Goal: Transaction & Acquisition: Purchase product/service

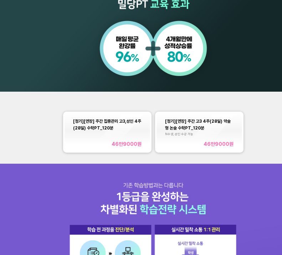
scroll to position [317, 0]
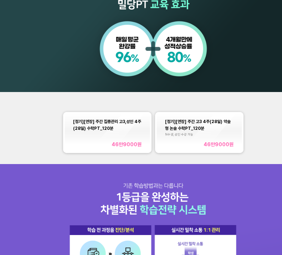
click at [76, 140] on div "[정기][연장] 주간 집중관리 고3,성인 4주(28일) 수학PT_120분 46만9000 원" at bounding box center [107, 133] width 69 height 30
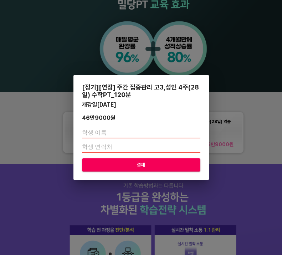
click at [91, 136] on input "text" at bounding box center [141, 132] width 118 height 11
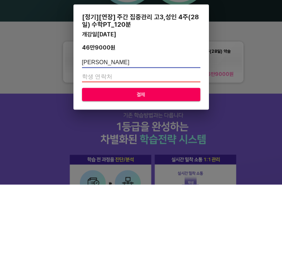
type input "[PERSON_NAME]"
click at [161, 141] on input "number" at bounding box center [141, 146] width 118 height 11
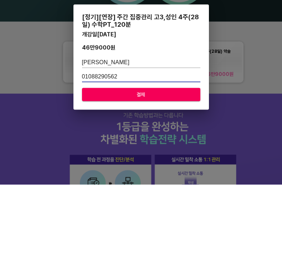
type input "01088290562"
click at [180, 161] on span "결제" at bounding box center [141, 165] width 107 height 9
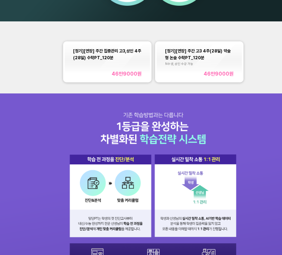
scroll to position [0, 0]
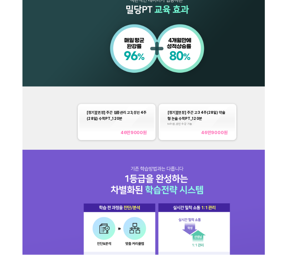
scroll to position [317, 0]
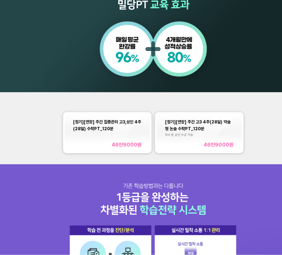
click at [114, 145] on div "46만9000 원" at bounding box center [127, 145] width 30 height 6
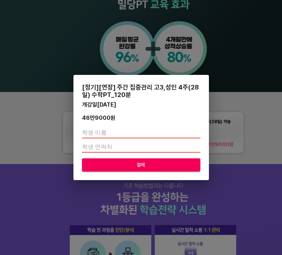
click at [183, 132] on input "text" at bounding box center [141, 132] width 118 height 11
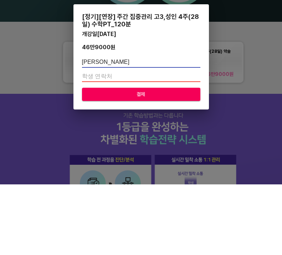
type input "[PERSON_NAME]"
click at [157, 141] on input "number" at bounding box center [141, 146] width 118 height 11
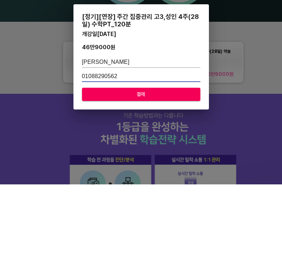
type input "01088290562"
click at [187, 158] on button "결제" at bounding box center [141, 164] width 118 height 13
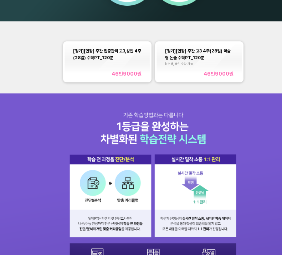
scroll to position [0, 0]
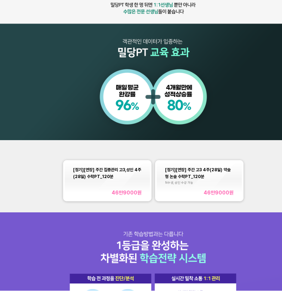
scroll to position [270, 0]
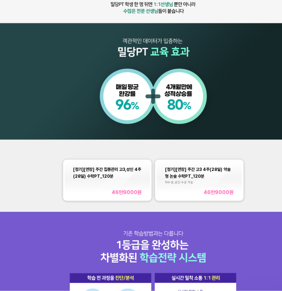
click at [90, 184] on div "[정기][연장] 주간 집중관리 고3,성인 4주(28일) 수학PT_120분 46만9000 원" at bounding box center [107, 180] width 69 height 30
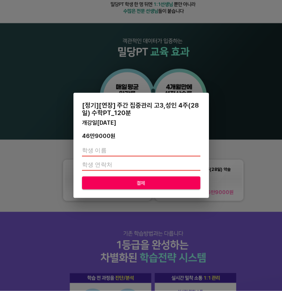
scroll to position [270, 0]
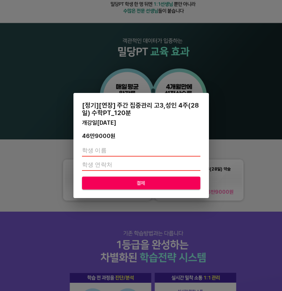
click at [90, 148] on input "text" at bounding box center [141, 150] width 118 height 11
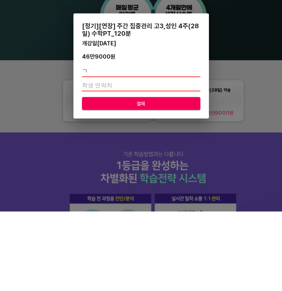
type input "구"
click at [167, 145] on input "[PERSON_NAME]" at bounding box center [141, 150] width 118 height 11
type input "[PERSON_NAME]"
click at [181, 159] on input "number" at bounding box center [141, 164] width 118 height 11
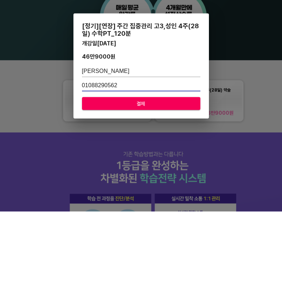
click at [186, 159] on input "01088290562" at bounding box center [141, 164] width 118 height 11
type input "01088290562"
click at [151, 178] on span "결제" at bounding box center [141, 182] width 107 height 9
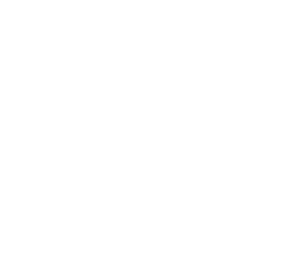
scroll to position [0, 0]
